Goal: Information Seeking & Learning: Understand process/instructions

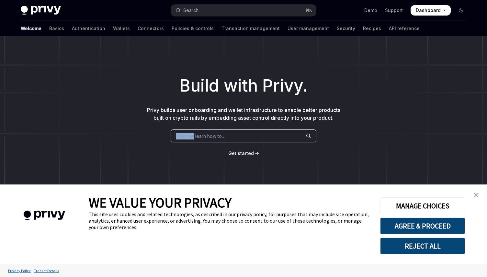
click at [194, 133] on span "Help me learn how to…" at bounding box center [200, 136] width 49 height 7
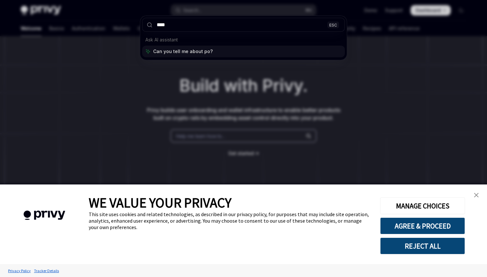
type input "*****"
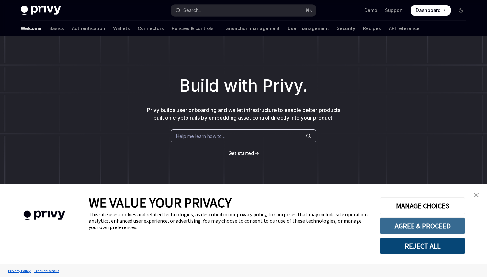
type textarea "*"
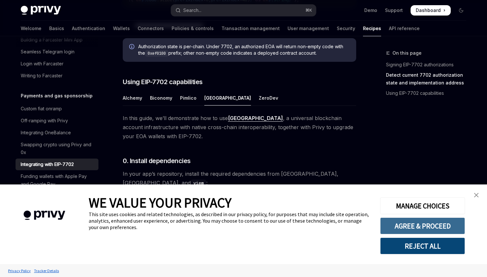
scroll to position [540, 0]
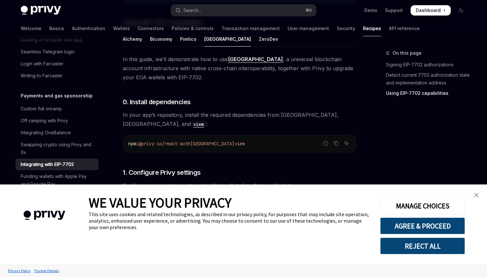
click at [478, 196] on img "close banner" at bounding box center [476, 195] width 5 height 5
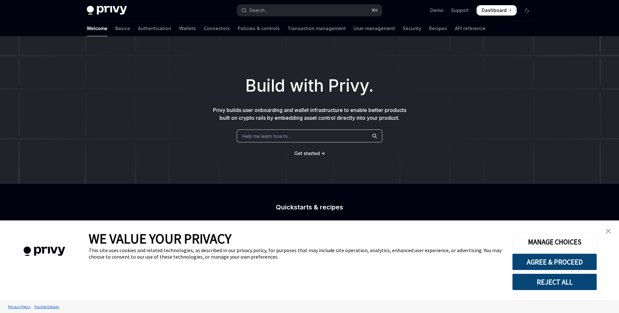
click at [270, 131] on div "Help me learn how to…" at bounding box center [309, 135] width 146 height 13
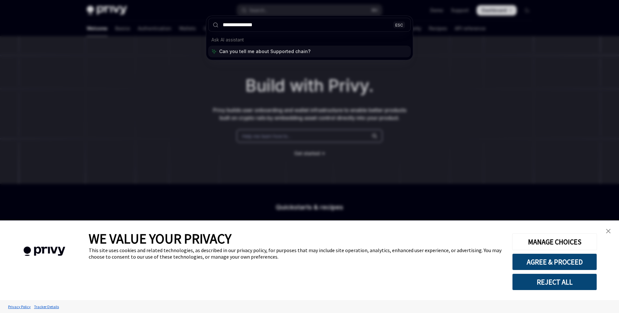
type input "**********"
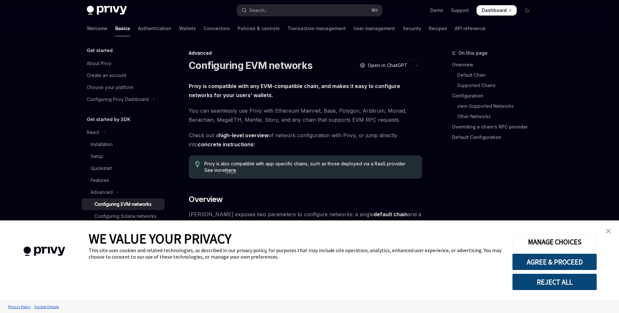
type textarea "*"
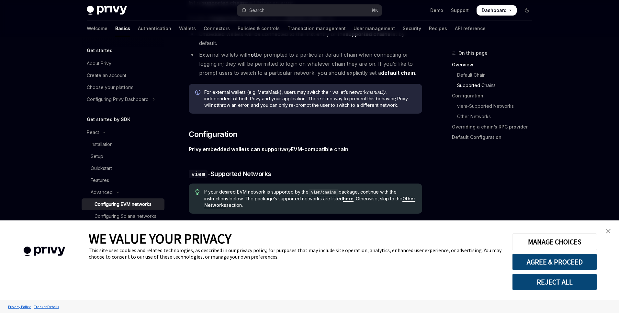
scroll to position [564, 0]
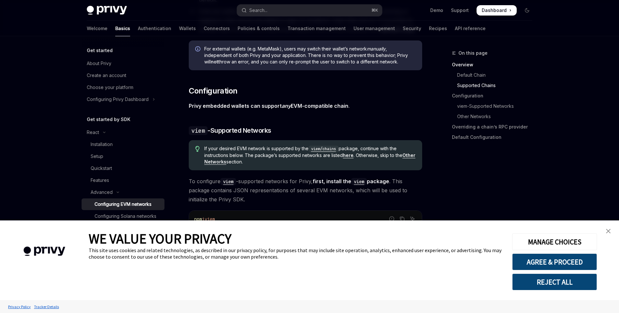
click at [557, 279] on button "REJECT ALL" at bounding box center [554, 281] width 85 height 17
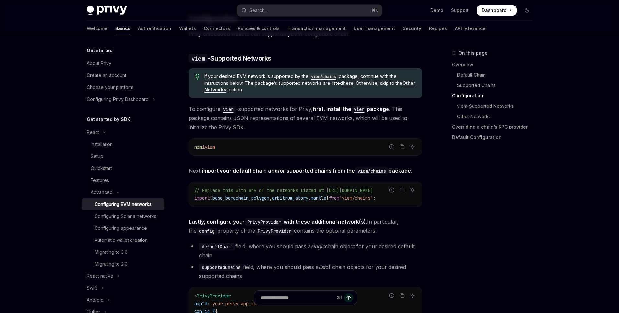
scroll to position [651, 0]
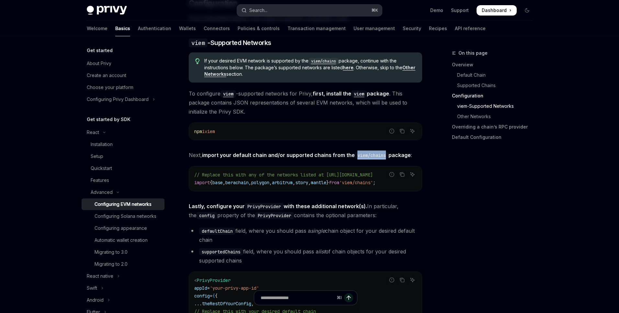
click at [271, 9] on button "Search... ⌘ K" at bounding box center [309, 11] width 145 height 12
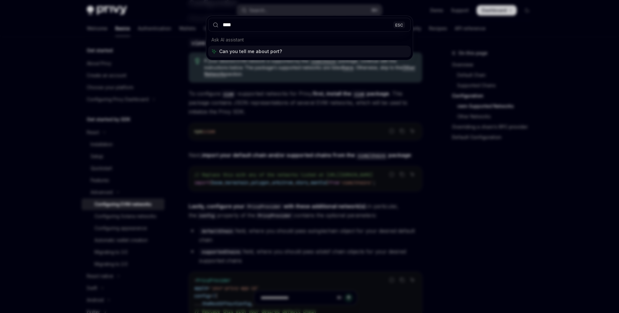
type input "*****"
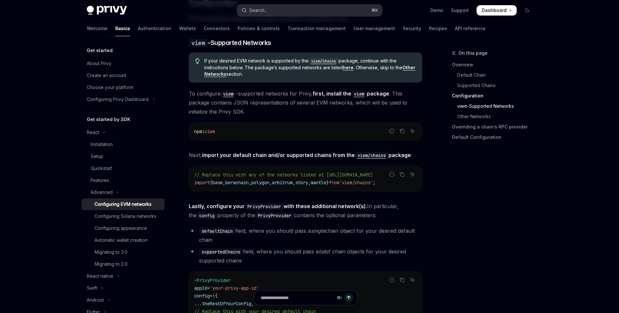
click at [278, 5] on button "Search... ⌘ K" at bounding box center [309, 11] width 145 height 12
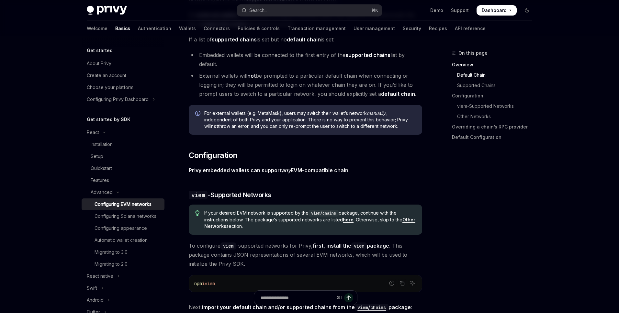
scroll to position [0, 0]
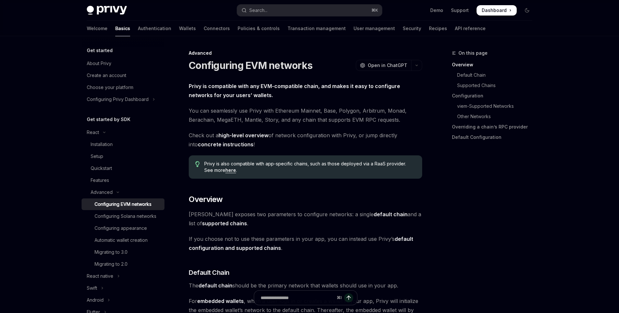
click at [275, 3] on div "Privy Docs home page Search... ⌘ K Demo Support Dashboard Dashboard Search..." at bounding box center [309, 10] width 445 height 21
click at [274, 10] on button "Search... ⌘ K" at bounding box center [309, 11] width 145 height 12
click at [334, 17] on div "Privy Docs home page Search... ⌘ K Demo Support Dashboard Dashboard Search..." at bounding box center [309, 10] width 445 height 21
click at [333, 13] on button "Search... ⌘ K" at bounding box center [309, 11] width 145 height 12
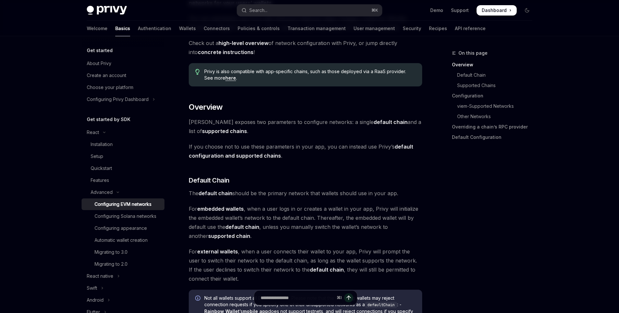
scroll to position [199, 0]
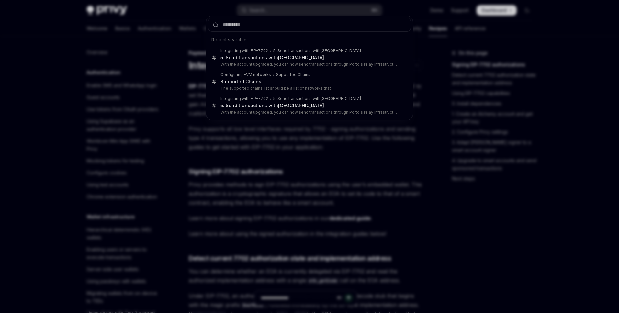
scroll to position [516, 0]
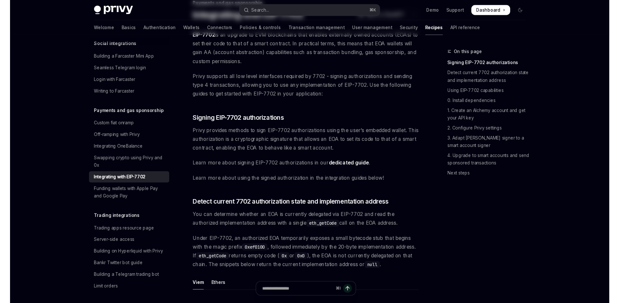
scroll to position [120, 0]
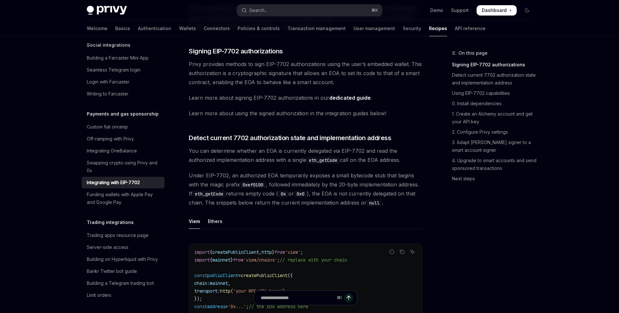
click at [283, 162] on span "You can determine whether an EOA is currently delegated via EIP-7702 and read t…" at bounding box center [305, 155] width 233 height 18
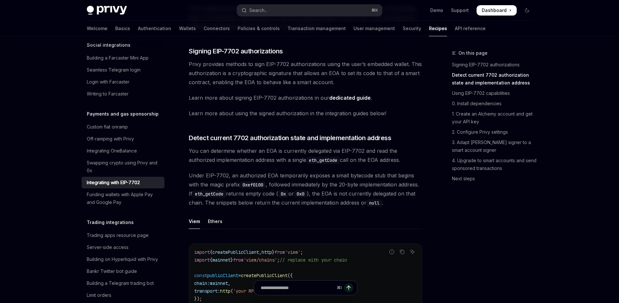
scroll to position [439, 0]
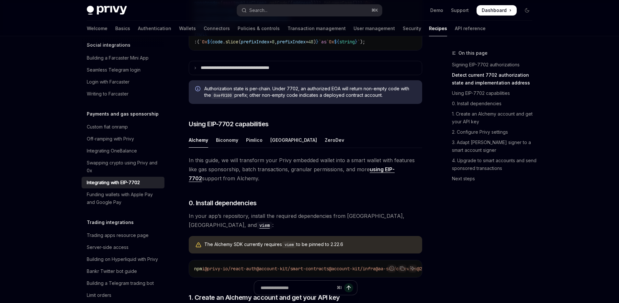
click at [282, 148] on ul "Alchemy Biconomy Pimlico Porto ZeroDev" at bounding box center [305, 140] width 233 height 16
click at [275, 148] on div "[GEOGRAPHIC_DATA]" at bounding box center [293, 139] width 47 height 15
type textarea "*"
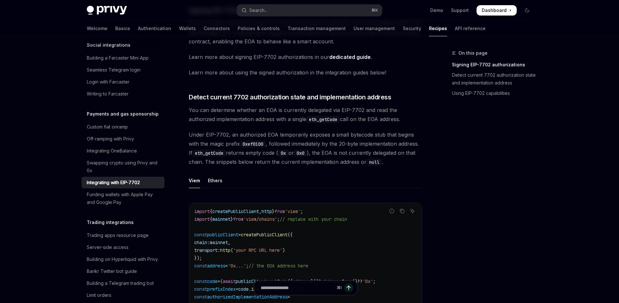
scroll to position [143, 0]
